Goal: Transaction & Acquisition: Purchase product/service

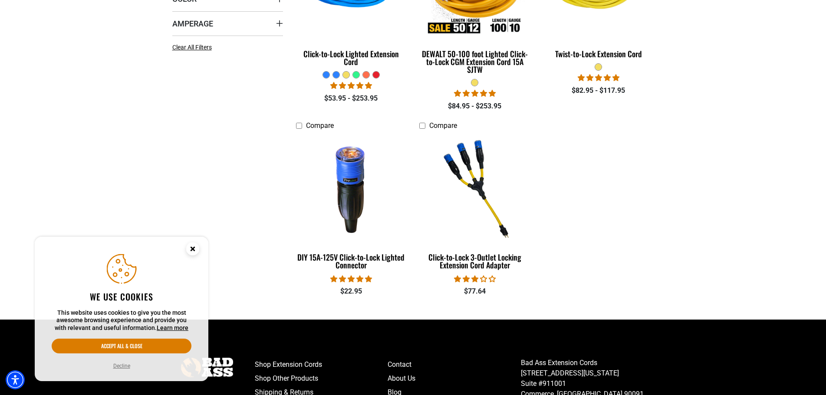
scroll to position [347, 0]
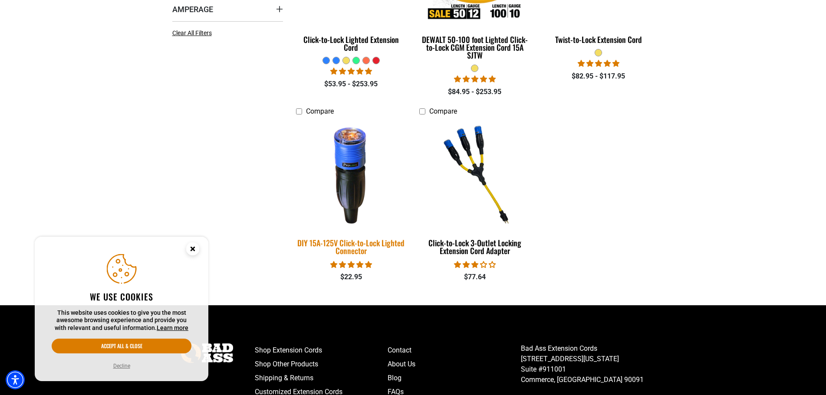
click at [347, 174] on img at bounding box center [350, 174] width 121 height 111
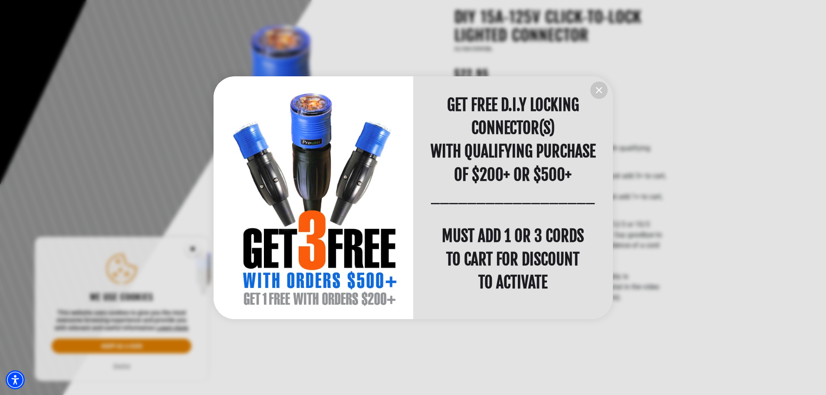
click at [602, 98] on button "information" at bounding box center [598, 90] width 17 height 17
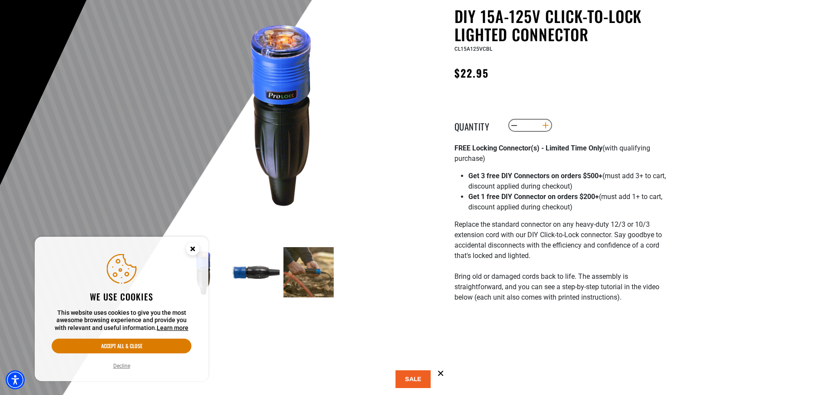
click at [550, 124] on button "Increase quantity for DIY 15A-125V Click-to-Lock Lighted Connector" at bounding box center [544, 125] width 13 height 15
click at [550, 125] on button "Increase quantity for DIY 15A-125V Click-to-Lock Lighted Connector" at bounding box center [544, 125] width 13 height 15
type input "*"
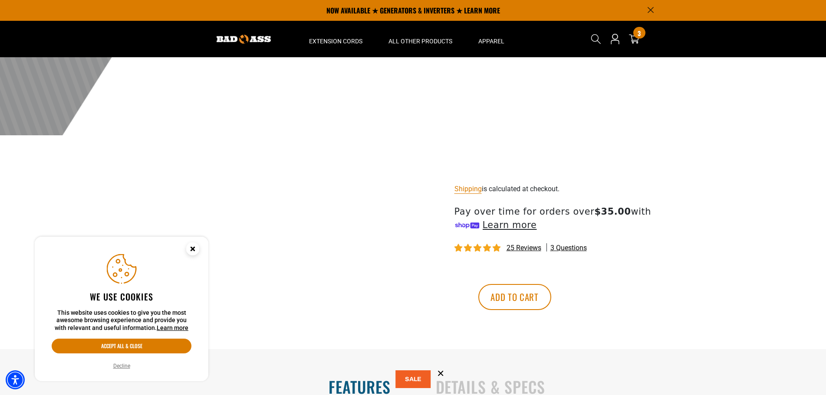
scroll to position [43, 0]
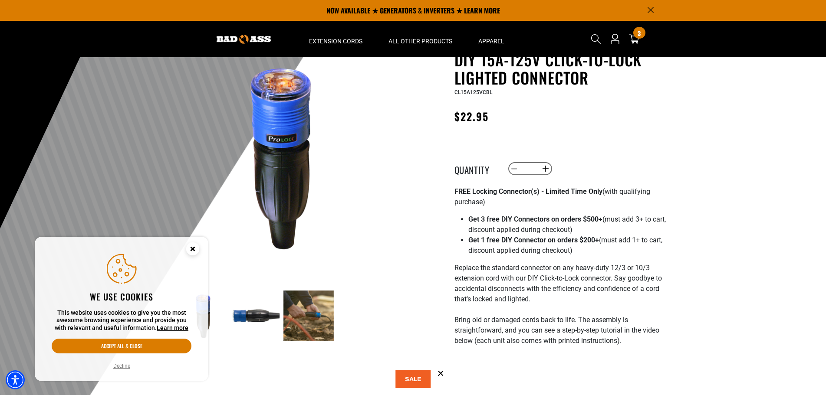
click at [296, 131] on img at bounding box center [282, 156] width 209 height 209
click at [248, 316] on img at bounding box center [256, 316] width 50 height 50
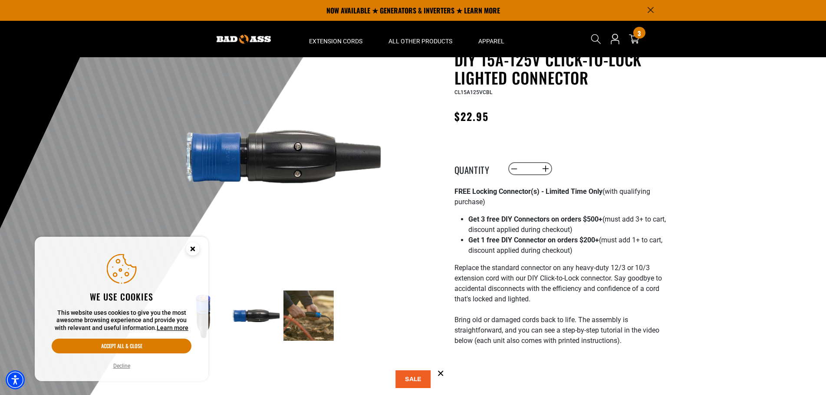
click at [192, 252] on circle "Close this option" at bounding box center [192, 249] width 13 height 13
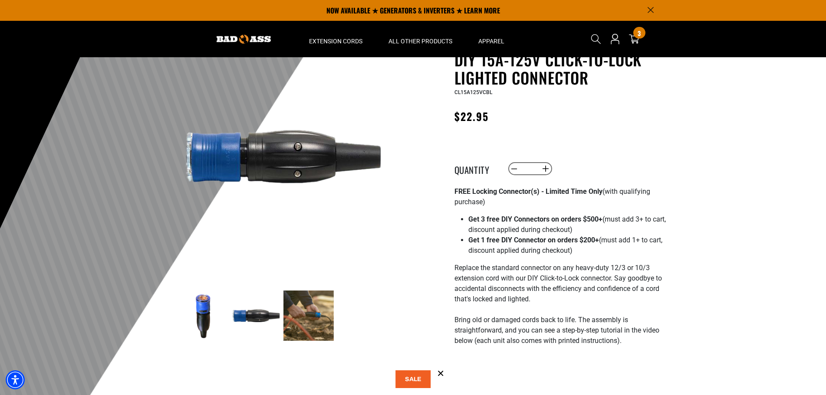
click at [199, 318] on img at bounding box center [203, 316] width 50 height 50
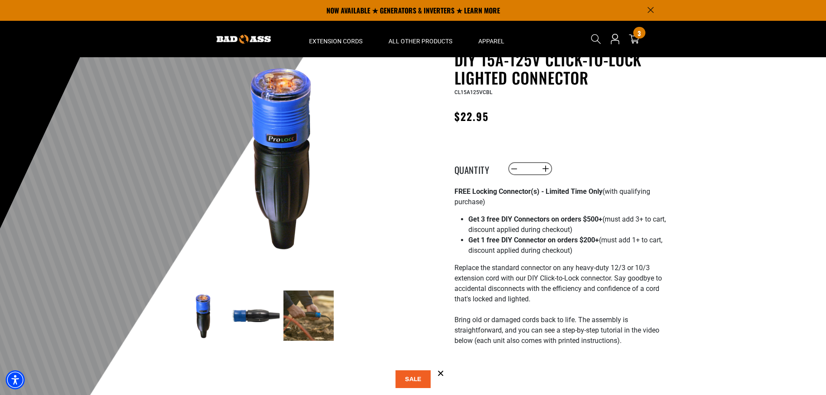
click at [251, 318] on img at bounding box center [256, 316] width 50 height 50
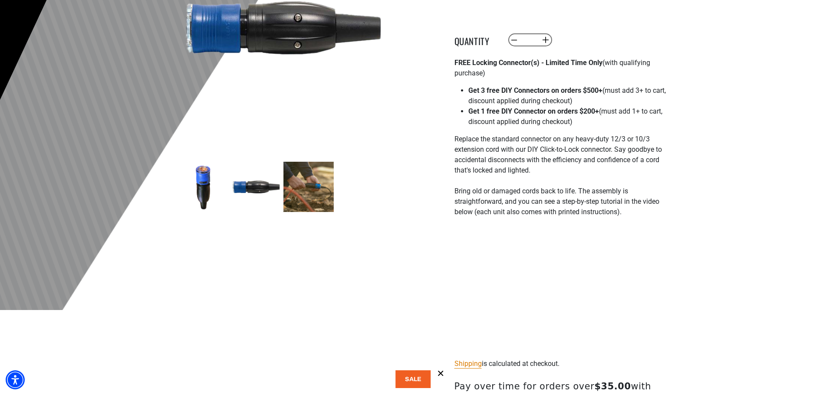
scroll to position [174, 0]
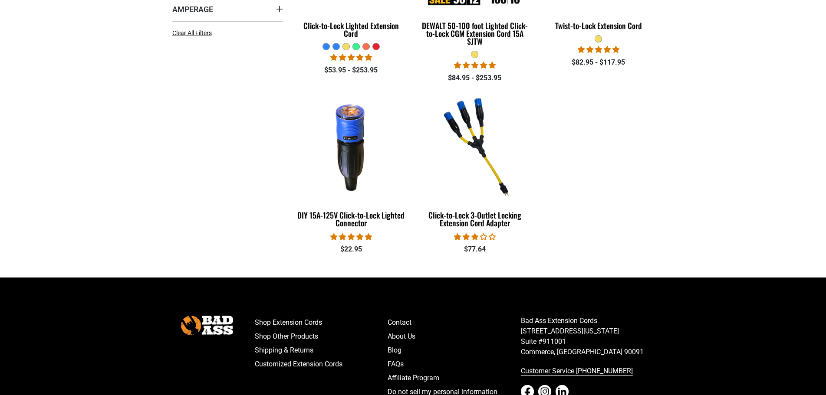
scroll to position [347, 0]
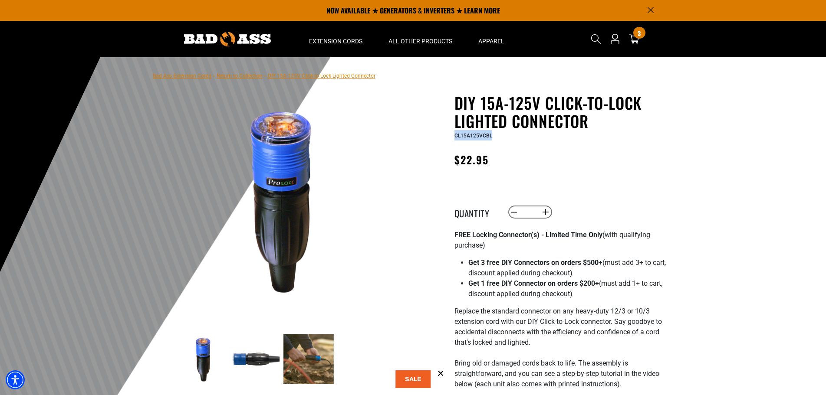
drag, startPoint x: 497, startPoint y: 137, endPoint x: 455, endPoint y: 138, distance: 42.1
click at [455, 138] on div "CL15A125VCBL" at bounding box center [560, 135] width 213 height 10
click at [633, 40] on icon at bounding box center [633, 38] width 11 height 11
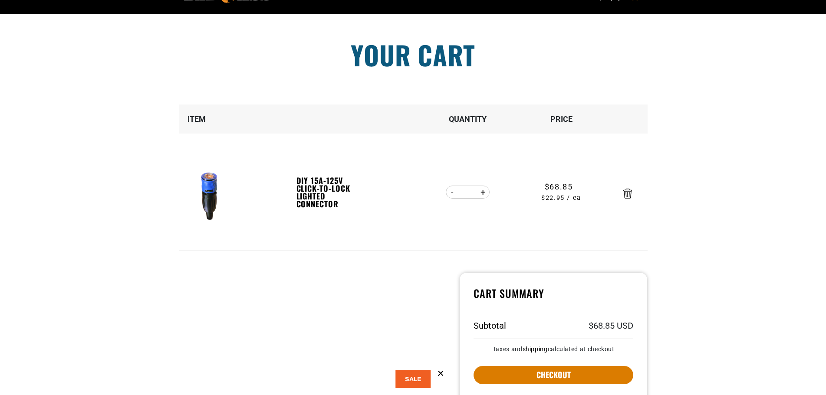
scroll to position [87, 0]
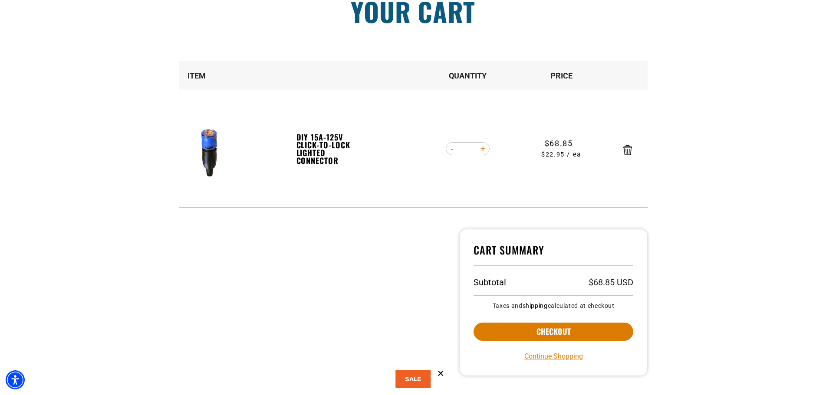
click at [485, 148] on button "Increase quantity for DIY 15A-125V Click-to-Lock Lighted Connector" at bounding box center [482, 148] width 13 height 15
type input "*"
click at [479, 151] on button "Increase quantity for DIY 15A-125V Click-to-Lock Lighted Connector" at bounding box center [482, 148] width 13 height 15
type input "*"
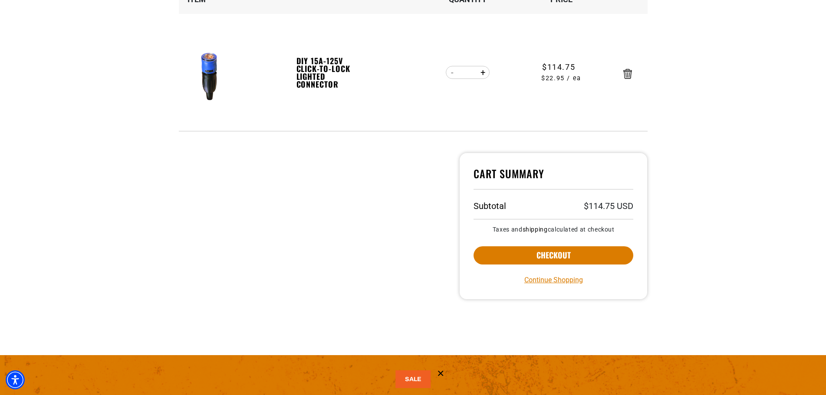
scroll to position [174, 0]
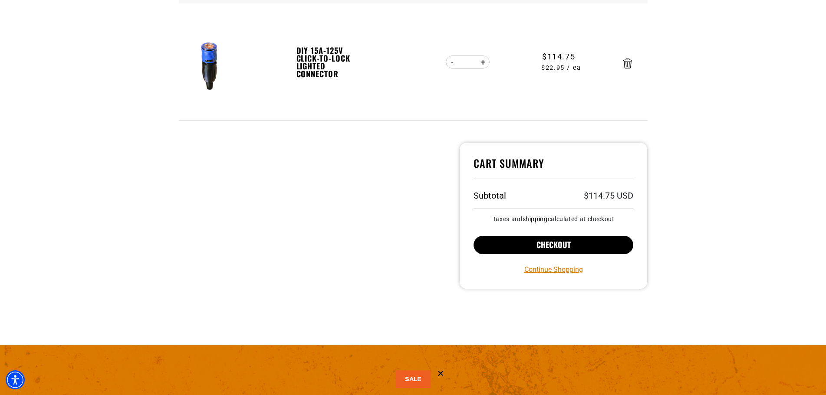
click at [554, 240] on button "Checkout" at bounding box center [553, 245] width 160 height 18
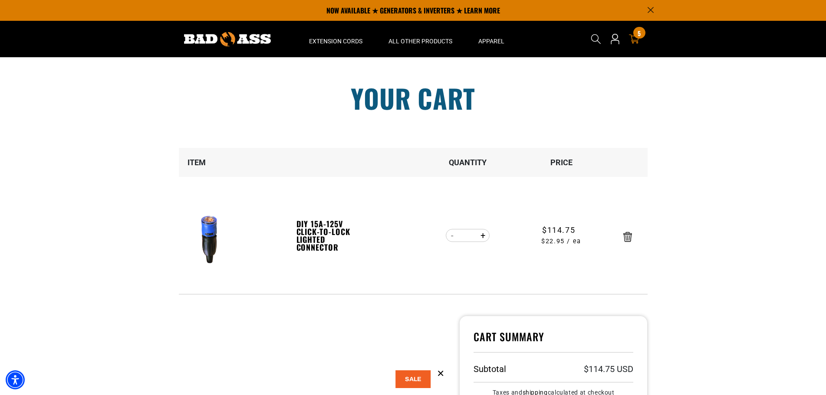
click at [234, 41] on img at bounding box center [227, 39] width 87 height 14
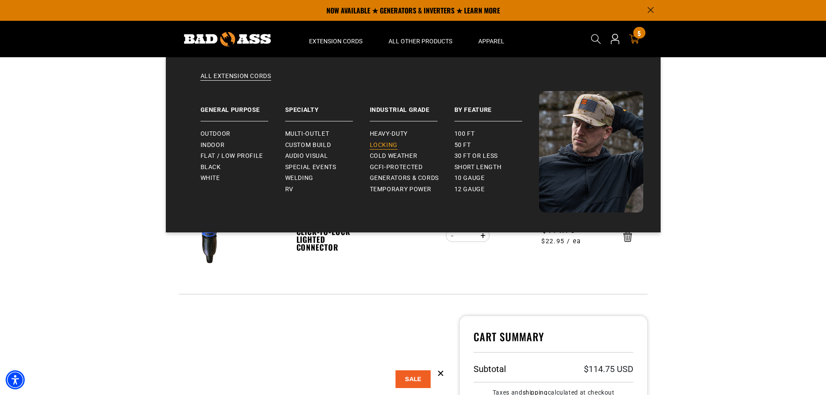
click at [392, 145] on span "Locking" at bounding box center [384, 145] width 28 height 8
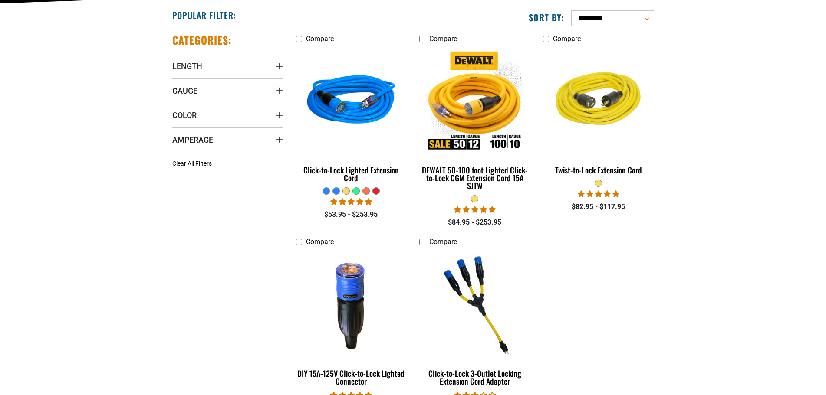
scroll to position [217, 0]
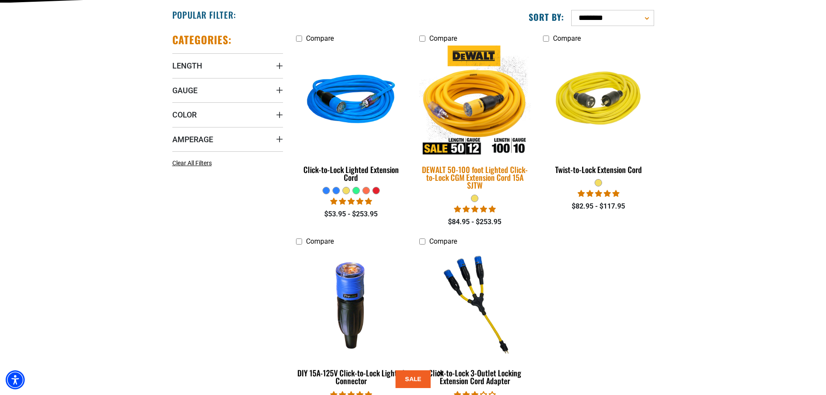
click at [476, 174] on div "DEWALT 50-100 foot Lighted Click-to-Lock CGM Extension Cord 15A SJTW" at bounding box center [474, 177] width 111 height 23
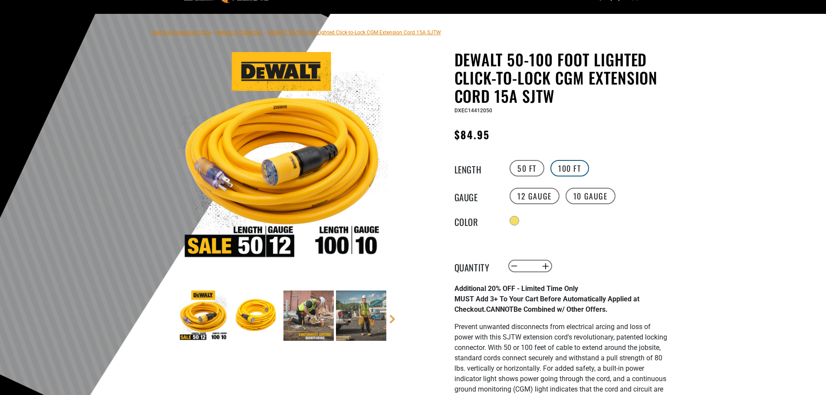
click at [573, 172] on label "100 FT" at bounding box center [569, 168] width 39 height 16
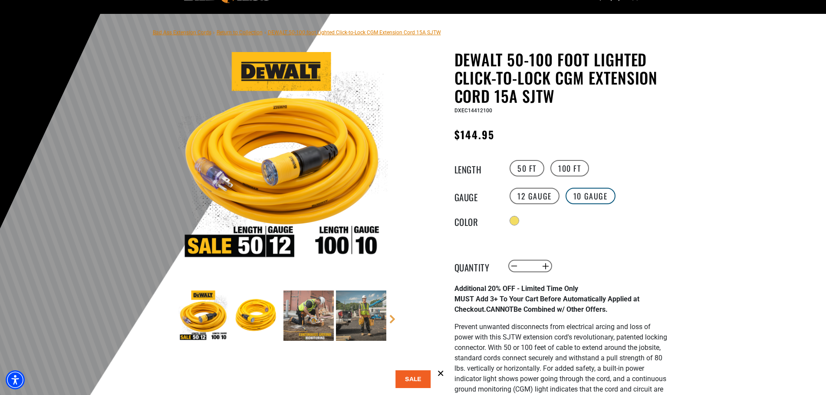
click at [589, 200] on label "10 Gauge" at bounding box center [590, 196] width 50 height 16
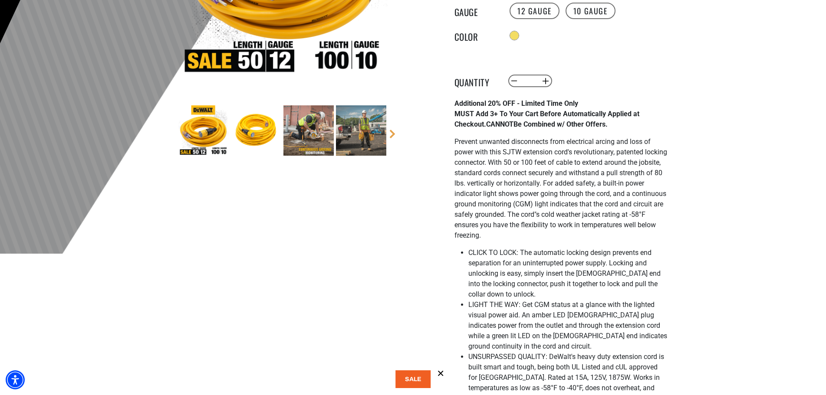
scroll to position [260, 0]
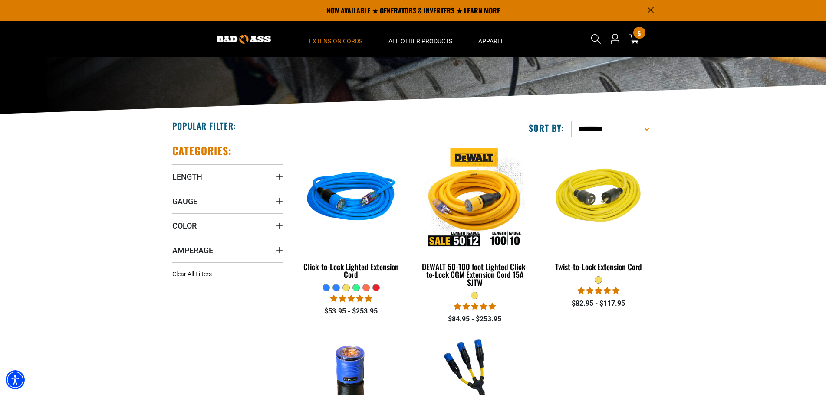
scroll to position [87, 0]
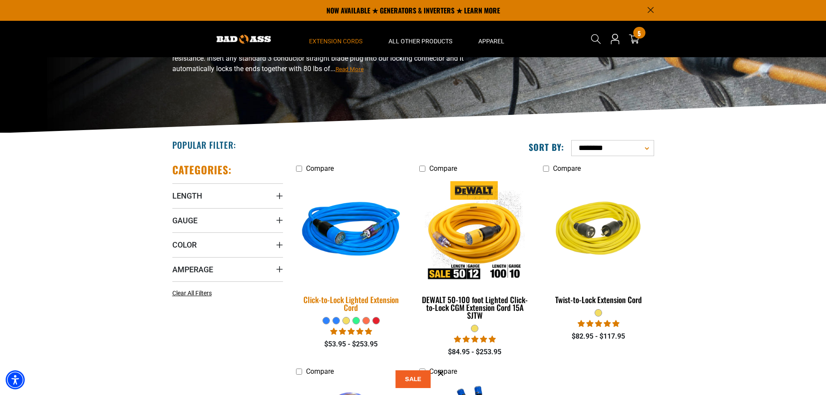
click at [386, 242] on img at bounding box center [350, 231] width 121 height 111
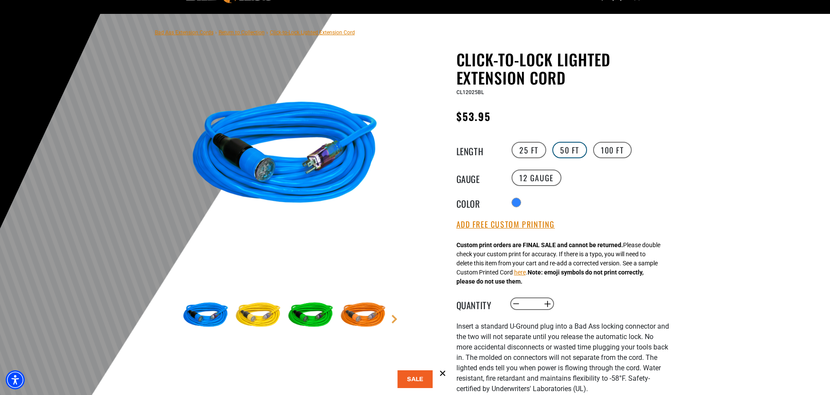
click at [570, 150] on label "50 FT" at bounding box center [569, 150] width 35 height 16
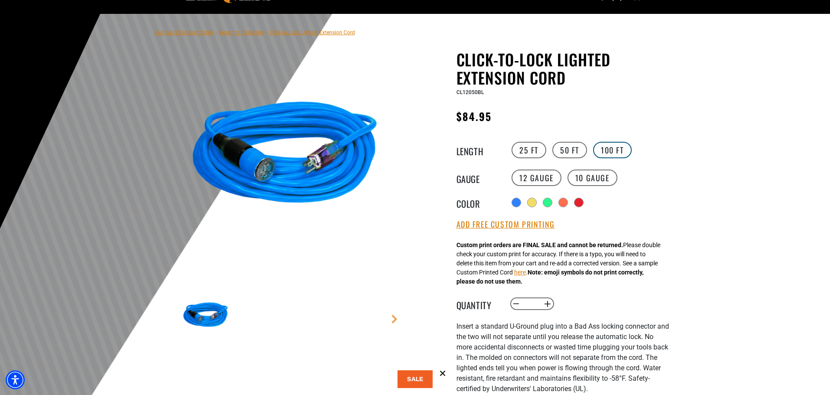
click at [608, 151] on label "100 FT" at bounding box center [612, 150] width 39 height 16
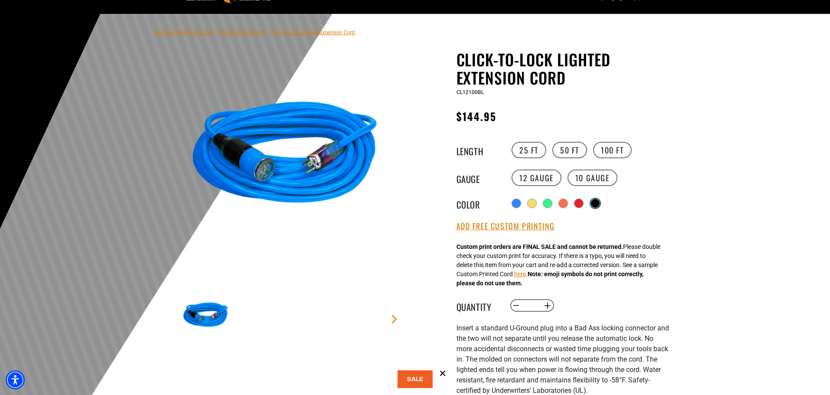
click at [597, 204] on div "Translation missing: en.products.product.variant_sold_out_or_unavailable" at bounding box center [595, 203] width 9 height 9
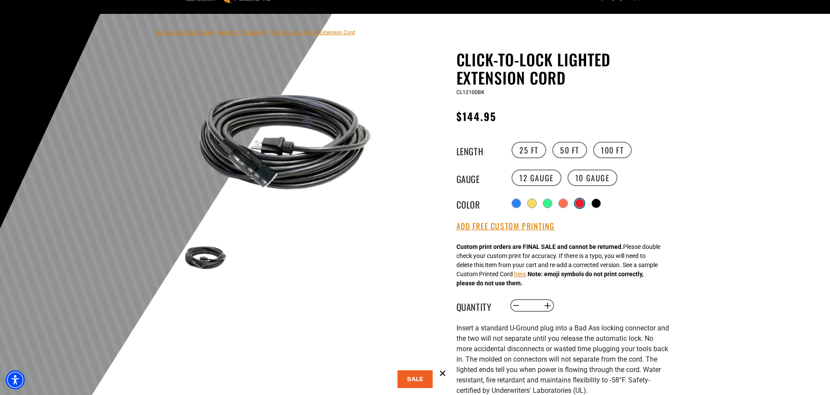
click at [583, 206] on div "Translation missing: en.products.product.variant_sold_out_or_unavailable" at bounding box center [579, 203] width 9 height 9
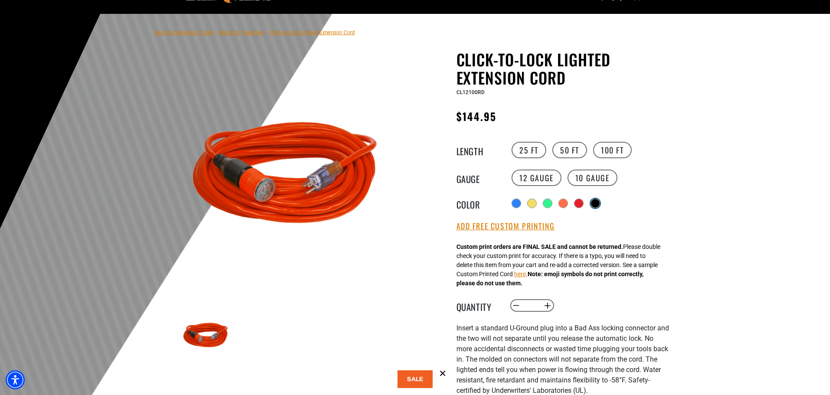
click at [600, 206] on div "Translation missing: en.products.product.variant_sold_out_or_unavailable" at bounding box center [595, 203] width 9 height 9
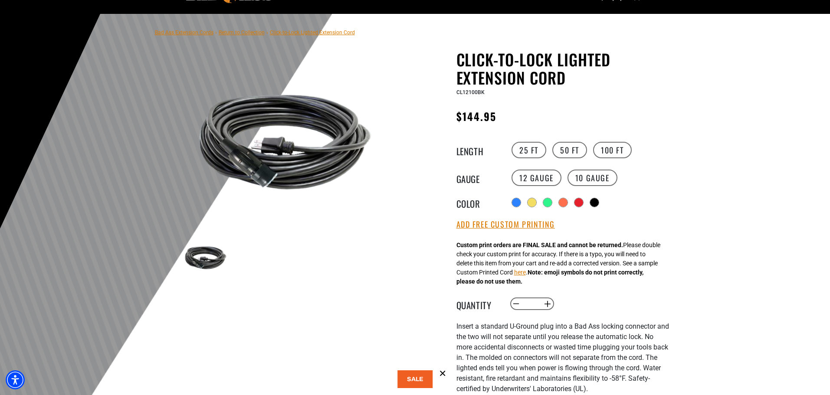
click at [272, 163] on img at bounding box center [284, 141] width 209 height 139
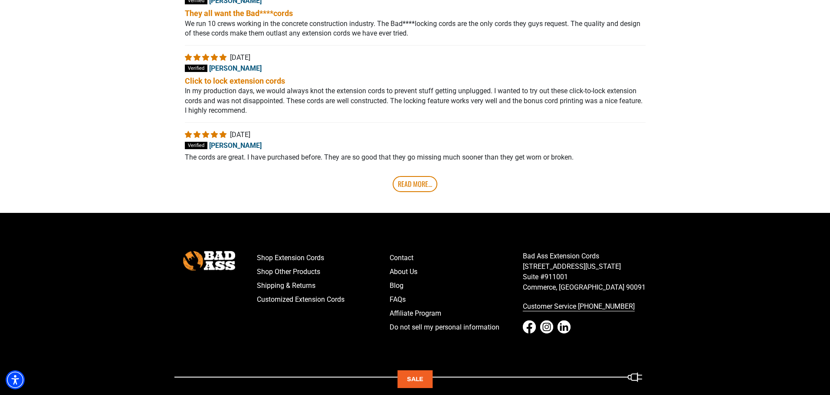
scroll to position [1822, 0]
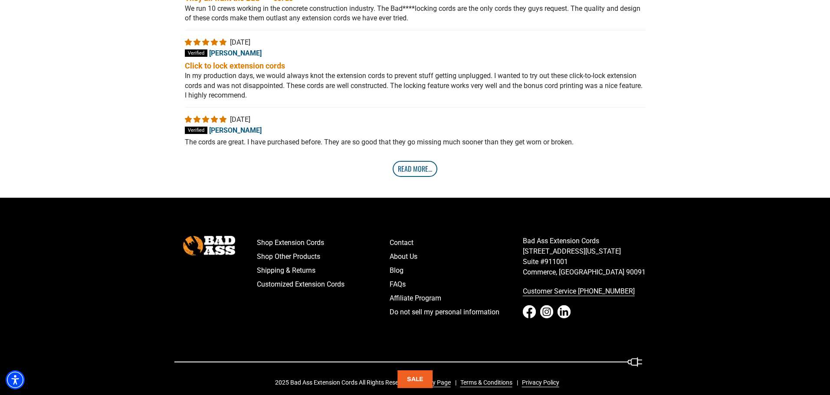
click at [426, 175] on link "Read More..." at bounding box center [415, 169] width 45 height 16
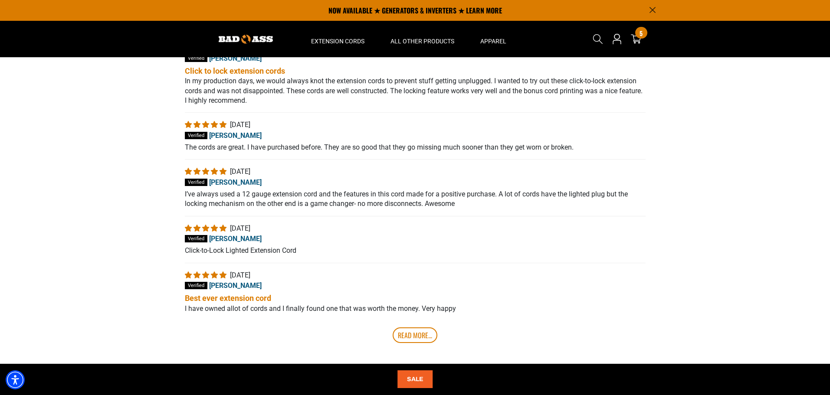
scroll to position [1557, 0]
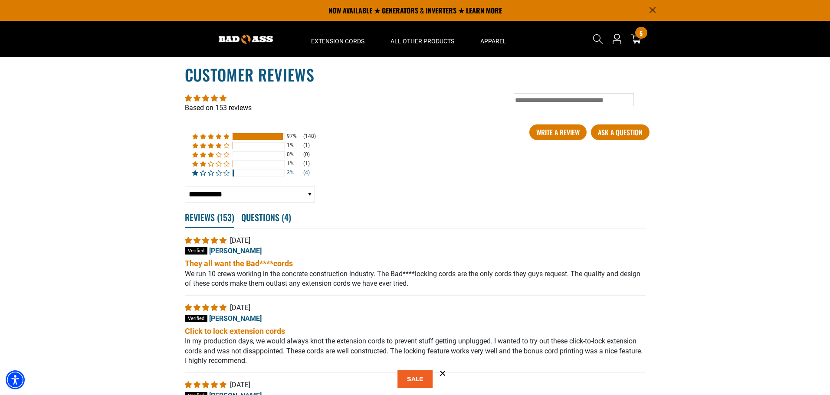
click at [217, 174] on span "3% (4) reviews with 1 star rating" at bounding box center [220, 173] width 8 height 6
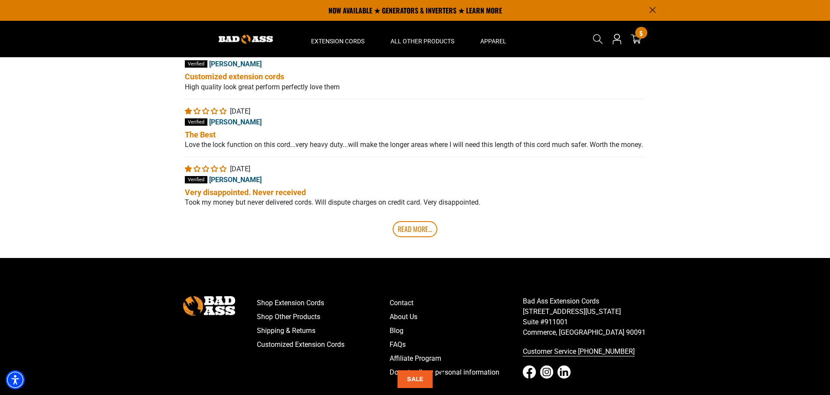
scroll to position [1708, 0]
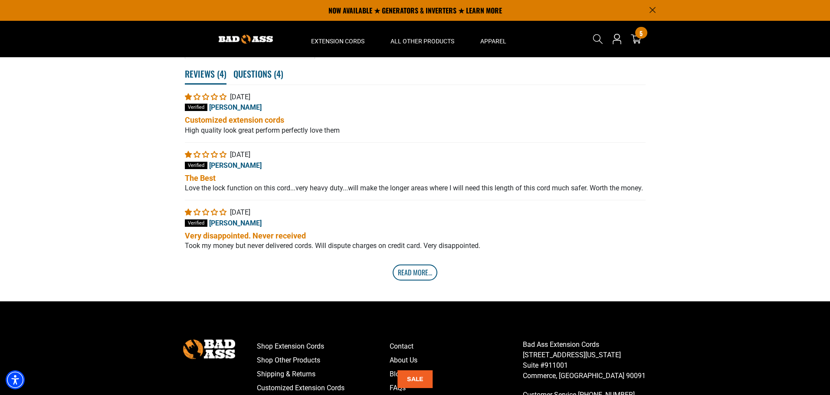
click at [416, 280] on link "Read More..." at bounding box center [415, 273] width 45 height 16
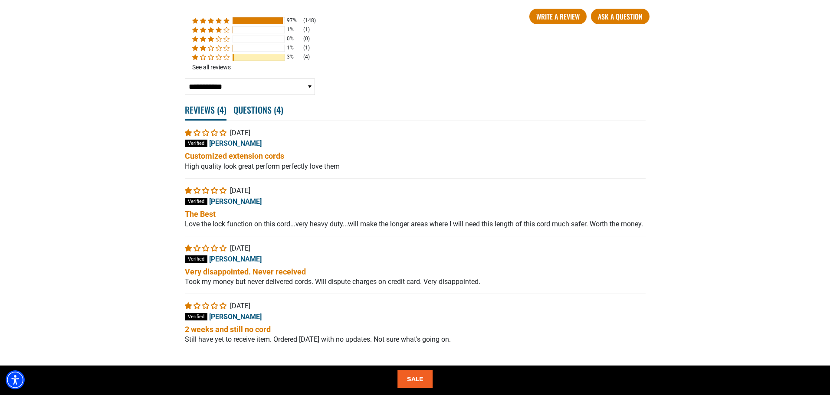
scroll to position [1690, 0]
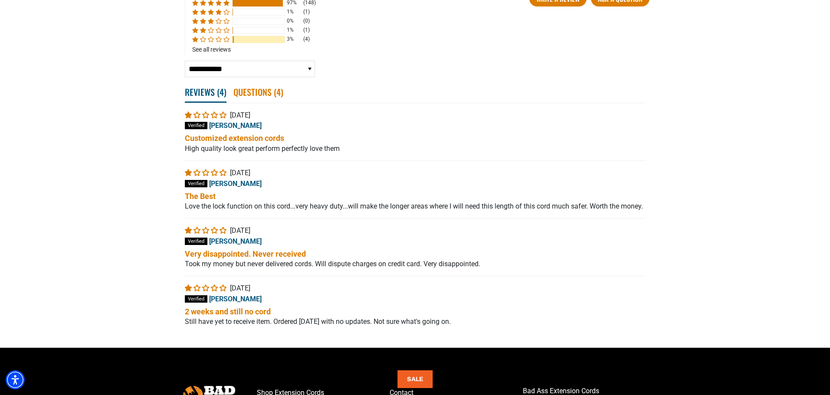
click at [251, 93] on span "Questions ( 4 )" at bounding box center [258, 91] width 50 height 19
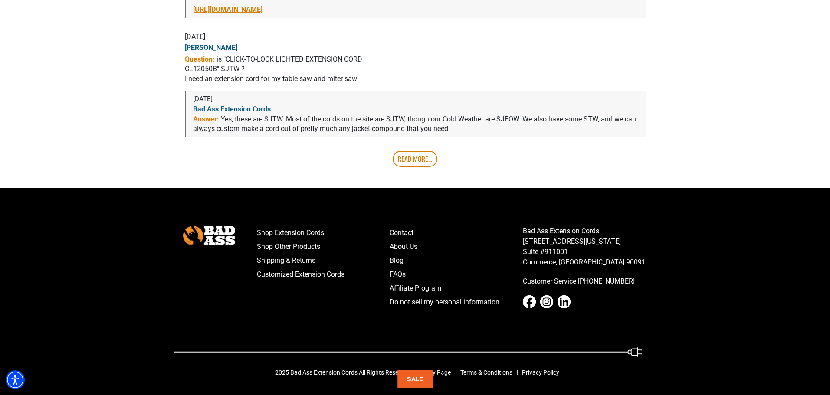
scroll to position [2019, 0]
